Goal: Task Accomplishment & Management: Complete application form

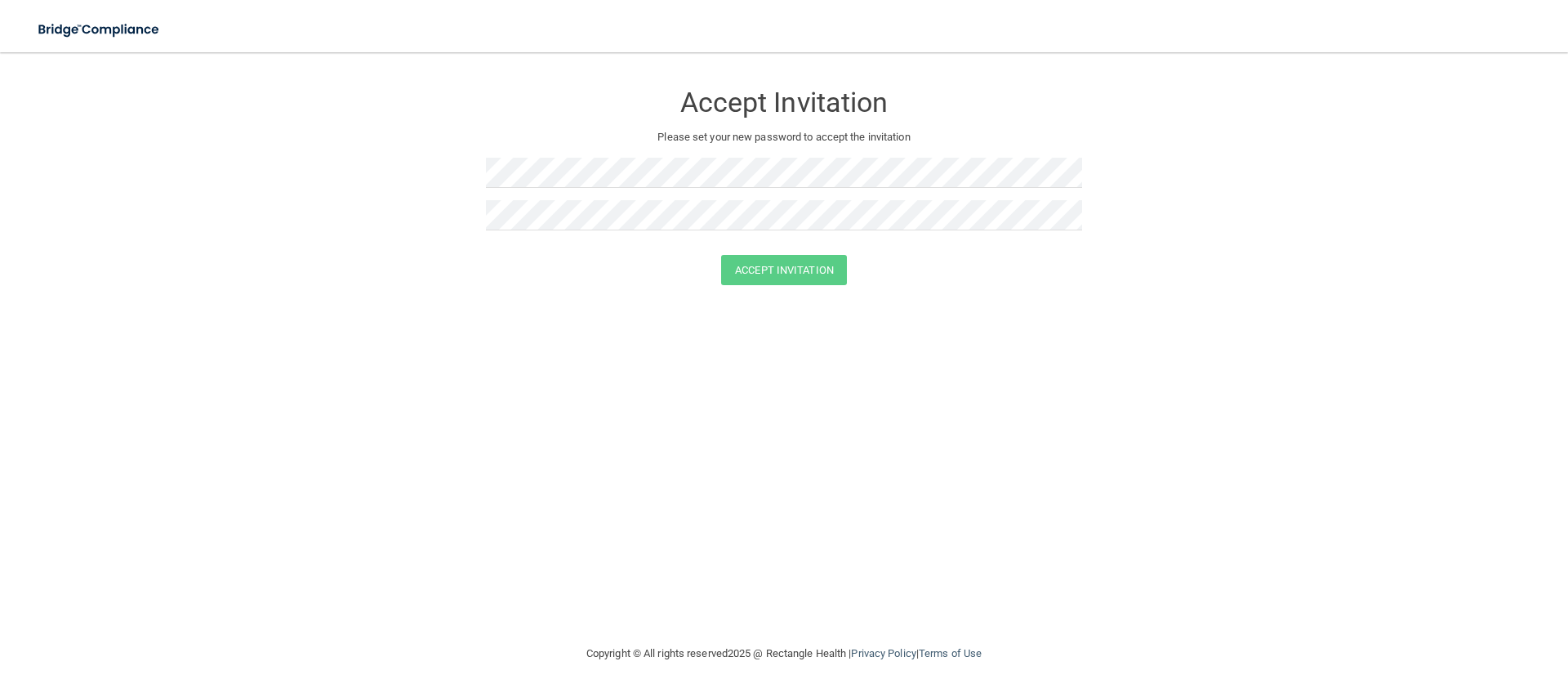
click at [579, 122] on div "Accept Invitation" at bounding box center [784, 98] width 596 height 58
click at [721, 255] on button "Accept Invitation" at bounding box center [784, 269] width 125 height 30
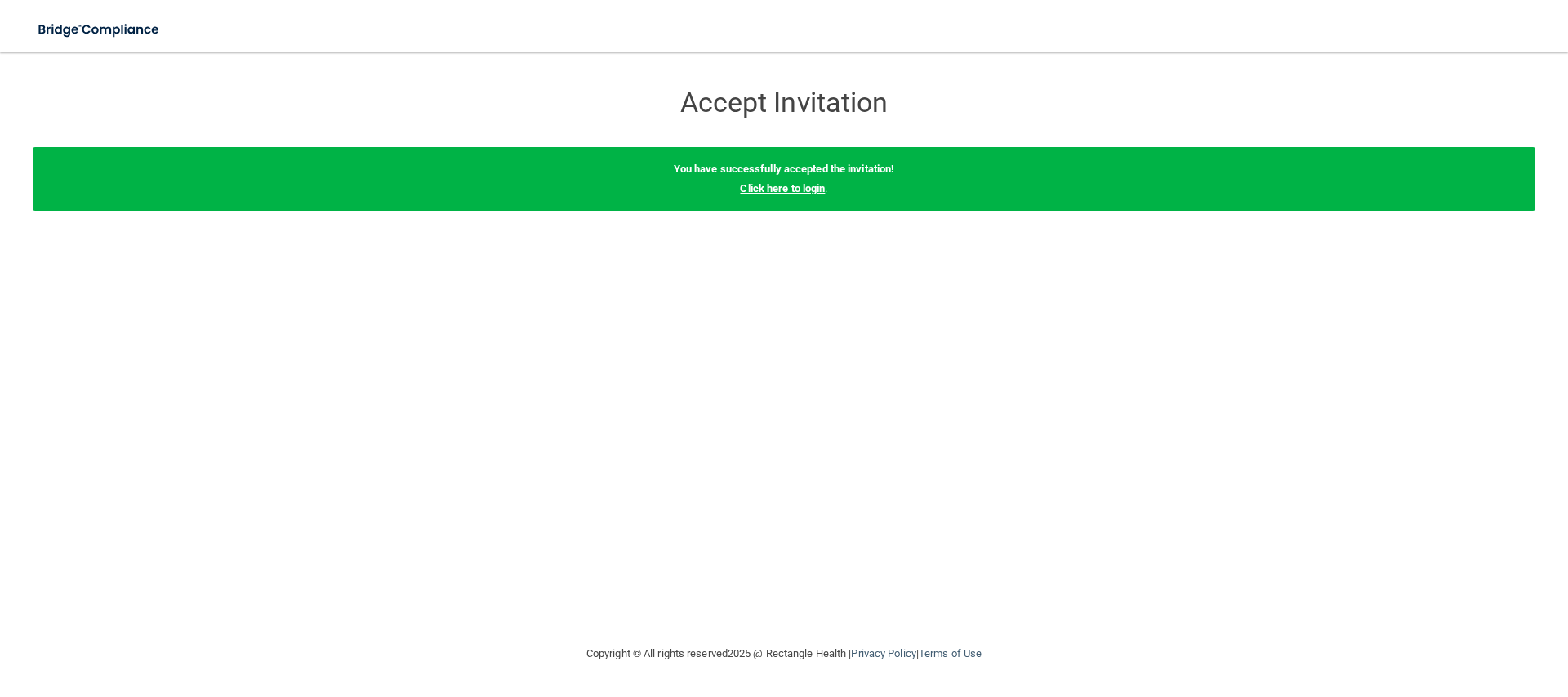
click at [801, 191] on link "Click here to login" at bounding box center [782, 188] width 85 height 13
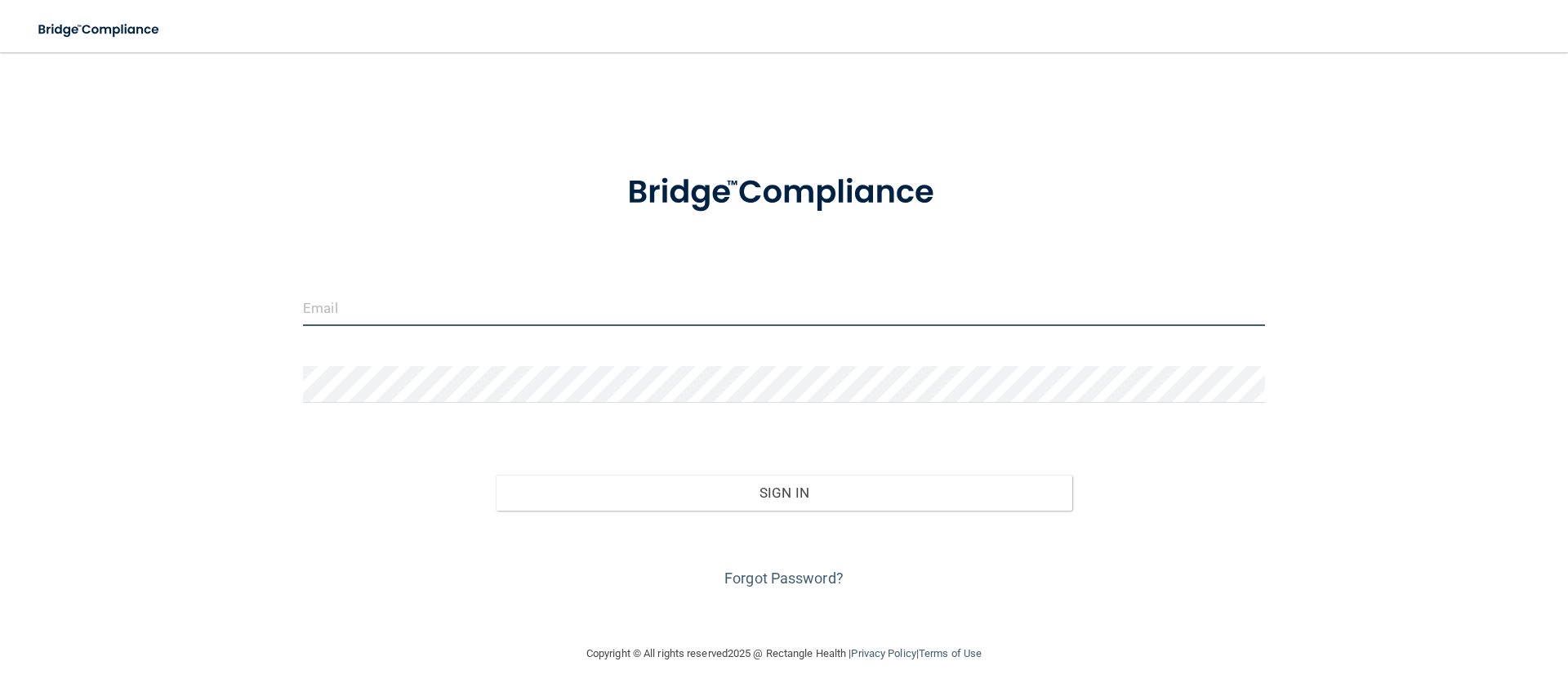
type input "[EMAIL_ADDRESS][DOMAIN_NAME]"
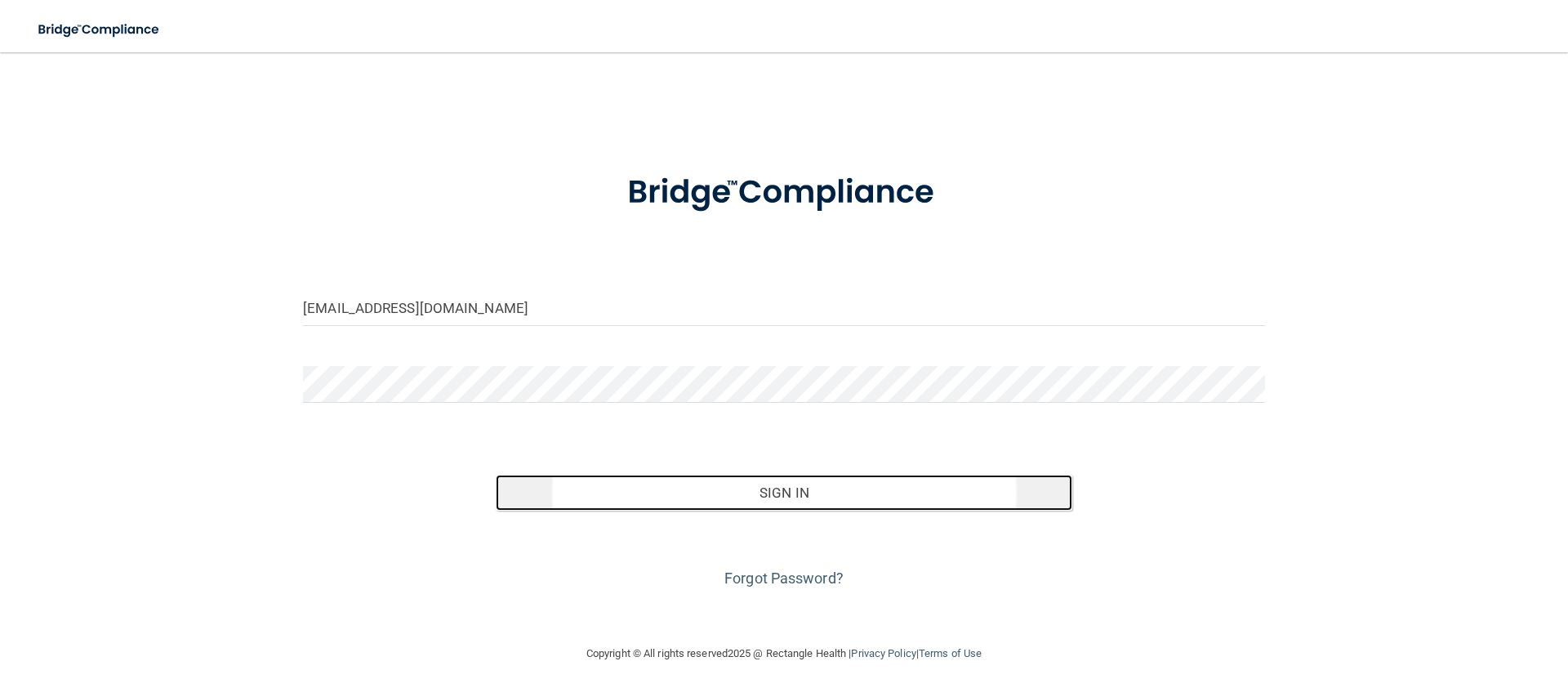
click at [779, 504] on button "Sign In" at bounding box center [784, 492] width 577 height 36
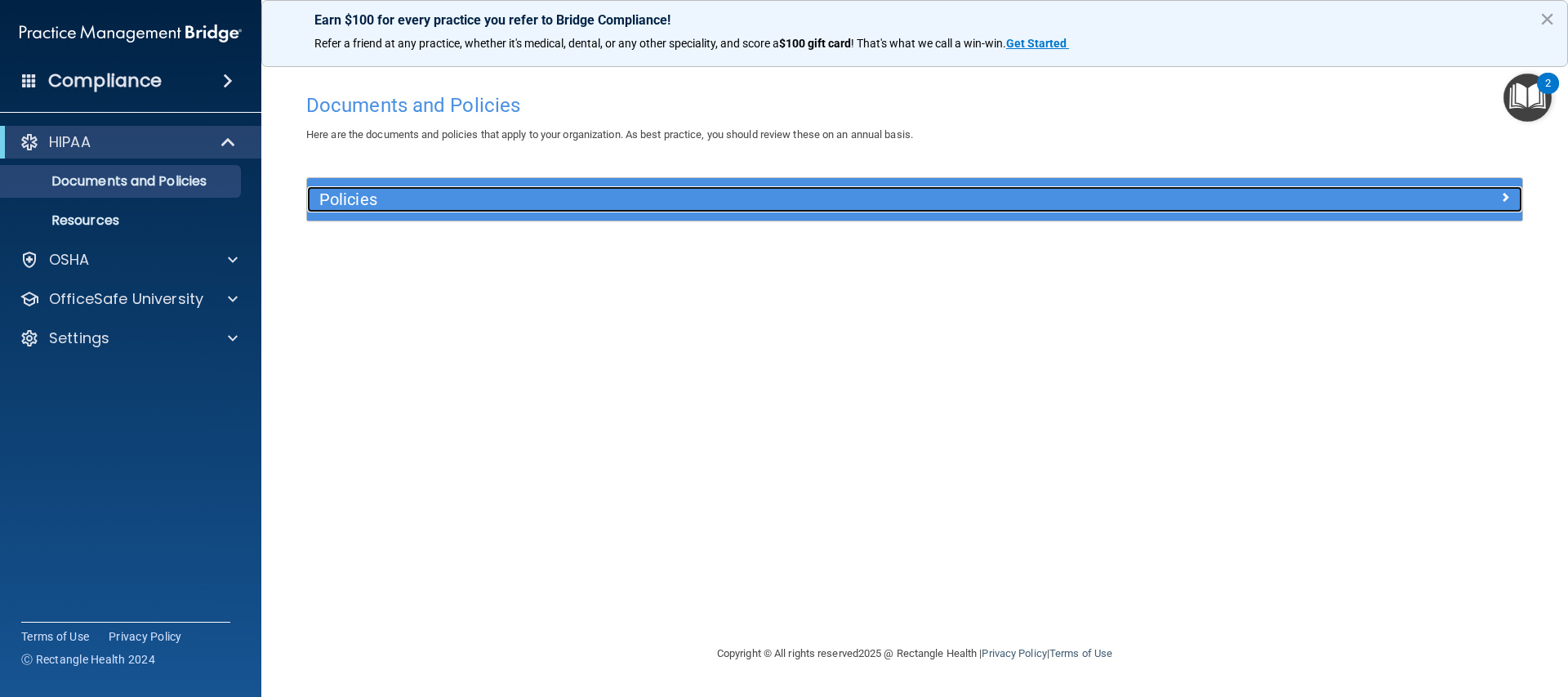
click at [365, 202] on h5 "Policies" at bounding box center [762, 199] width 887 height 17
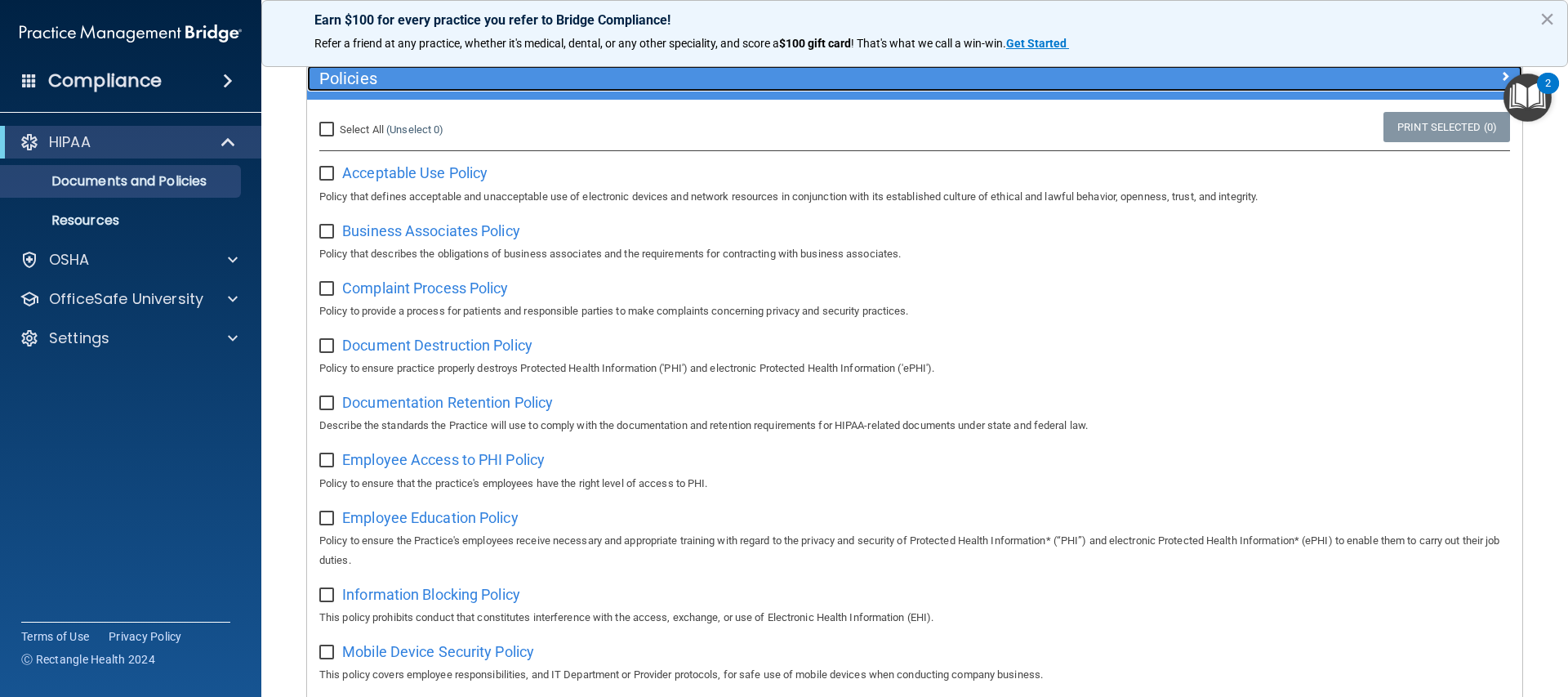
scroll to position [118, 0]
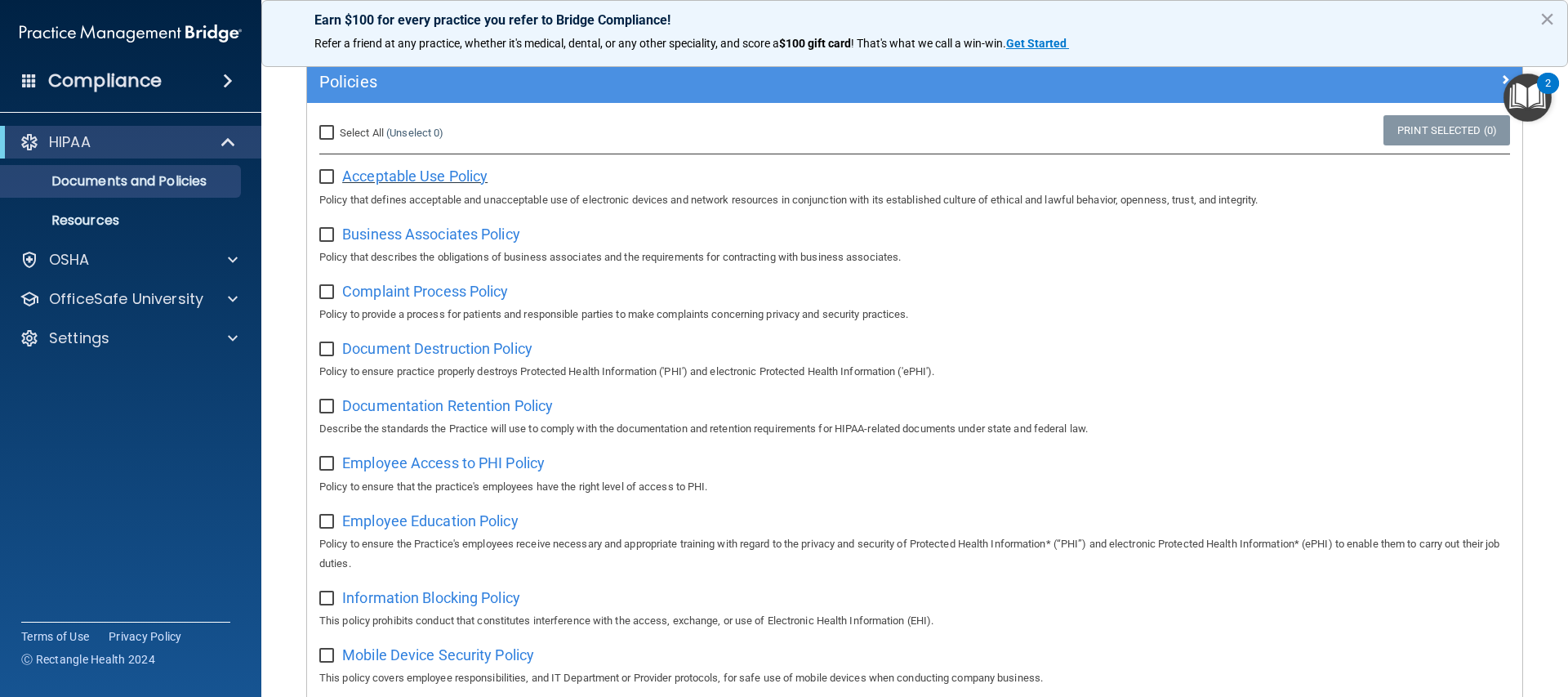
click at [405, 178] on span "Acceptable Use Policy" at bounding box center [415, 176] width 146 height 17
